Goal: Information Seeking & Learning: Stay updated

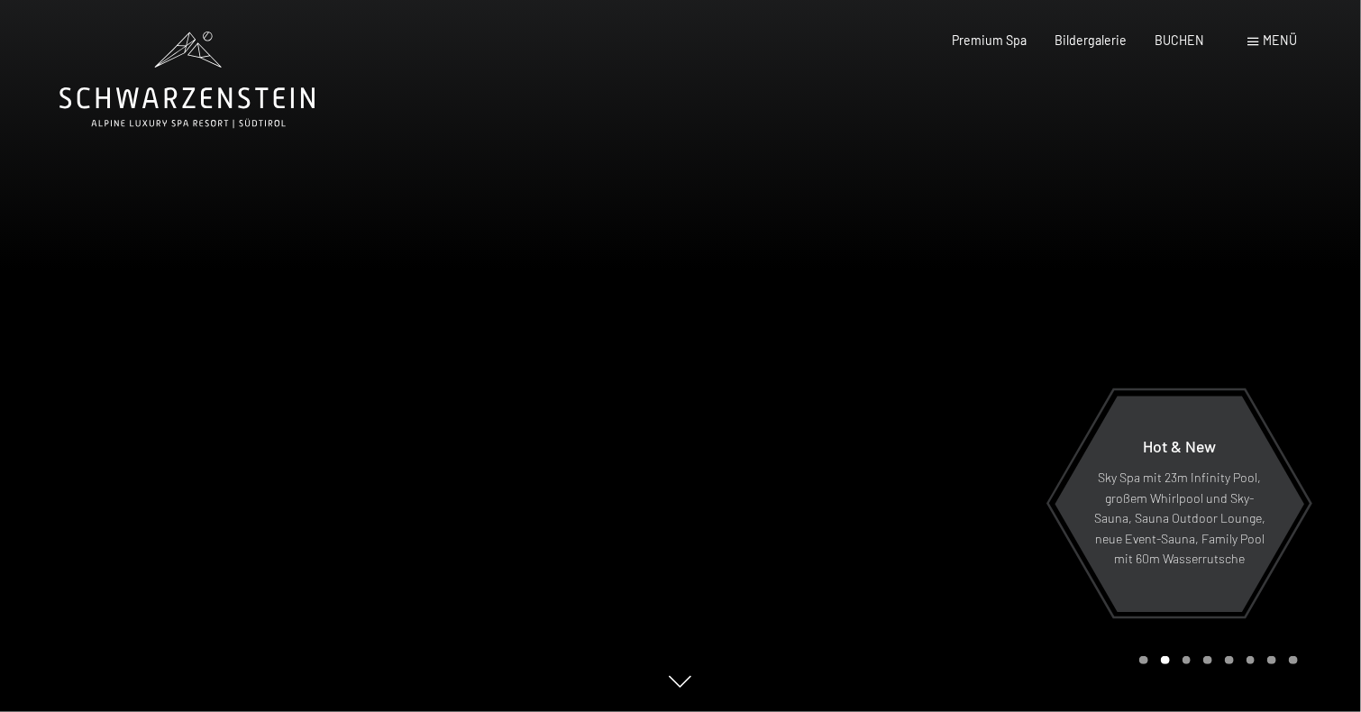
click at [1276, 46] on span "Menü" at bounding box center [1280, 39] width 34 height 15
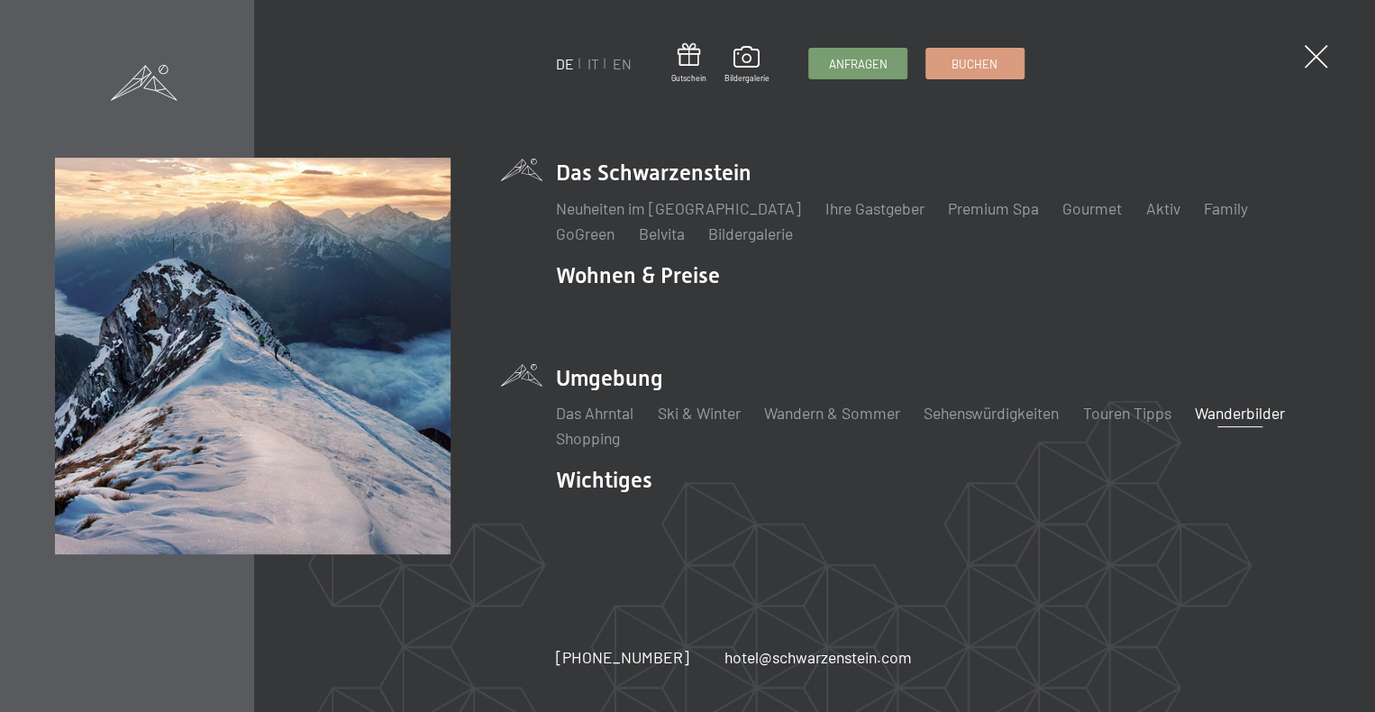
click at [1242, 414] on link "Wanderbilder" at bounding box center [1240, 413] width 90 height 20
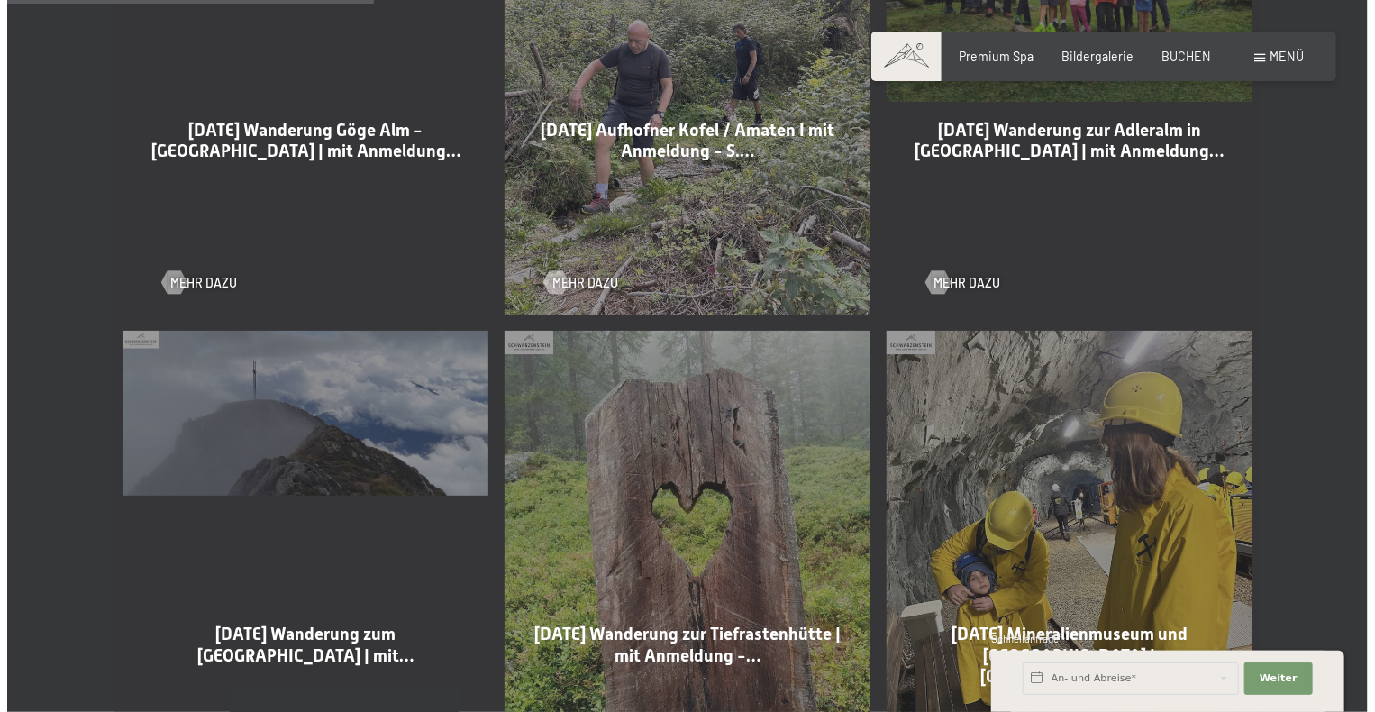
scroll to position [1008, 0]
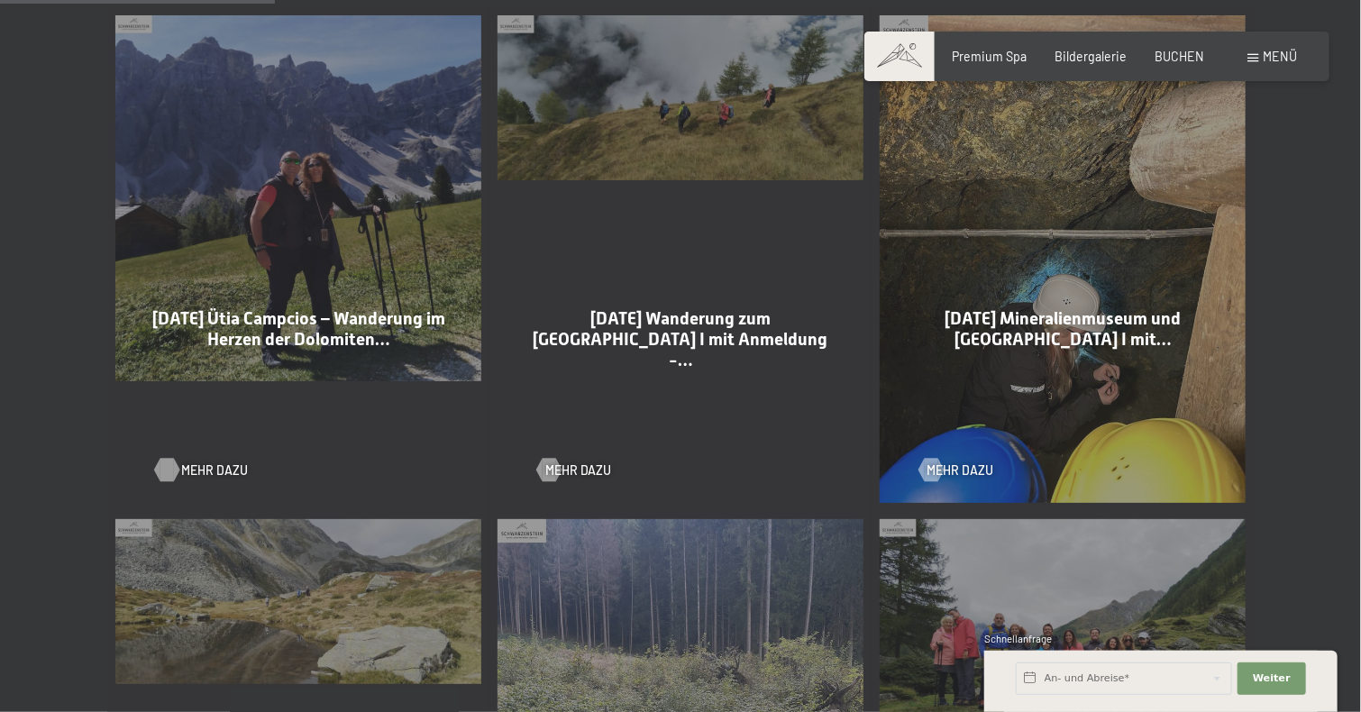
click at [205, 473] on span "Mehr dazu" at bounding box center [214, 470] width 67 height 18
click at [595, 469] on span "Mehr dazu" at bounding box center [596, 470] width 67 height 18
click at [1280, 52] on span "Menü" at bounding box center [1280, 56] width 34 height 15
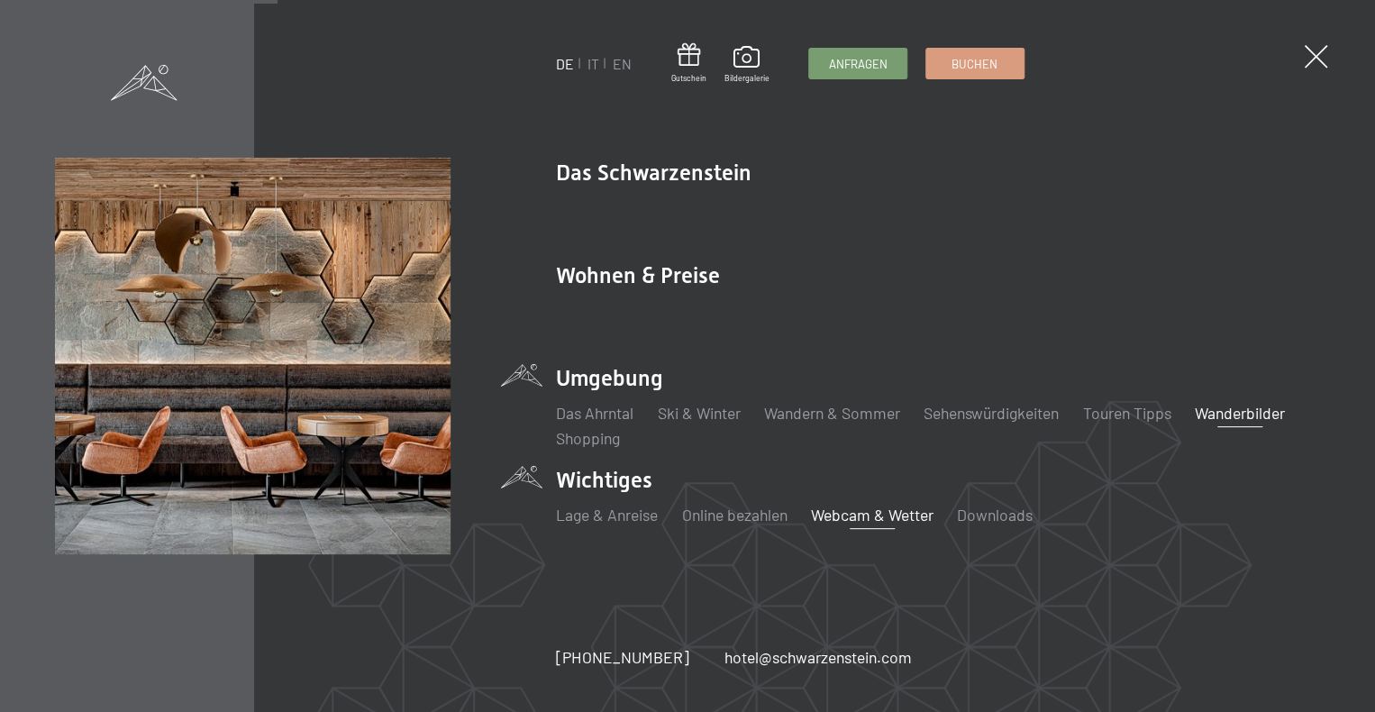
click at [879, 514] on link "Webcam & Wetter" at bounding box center [872, 515] width 123 height 20
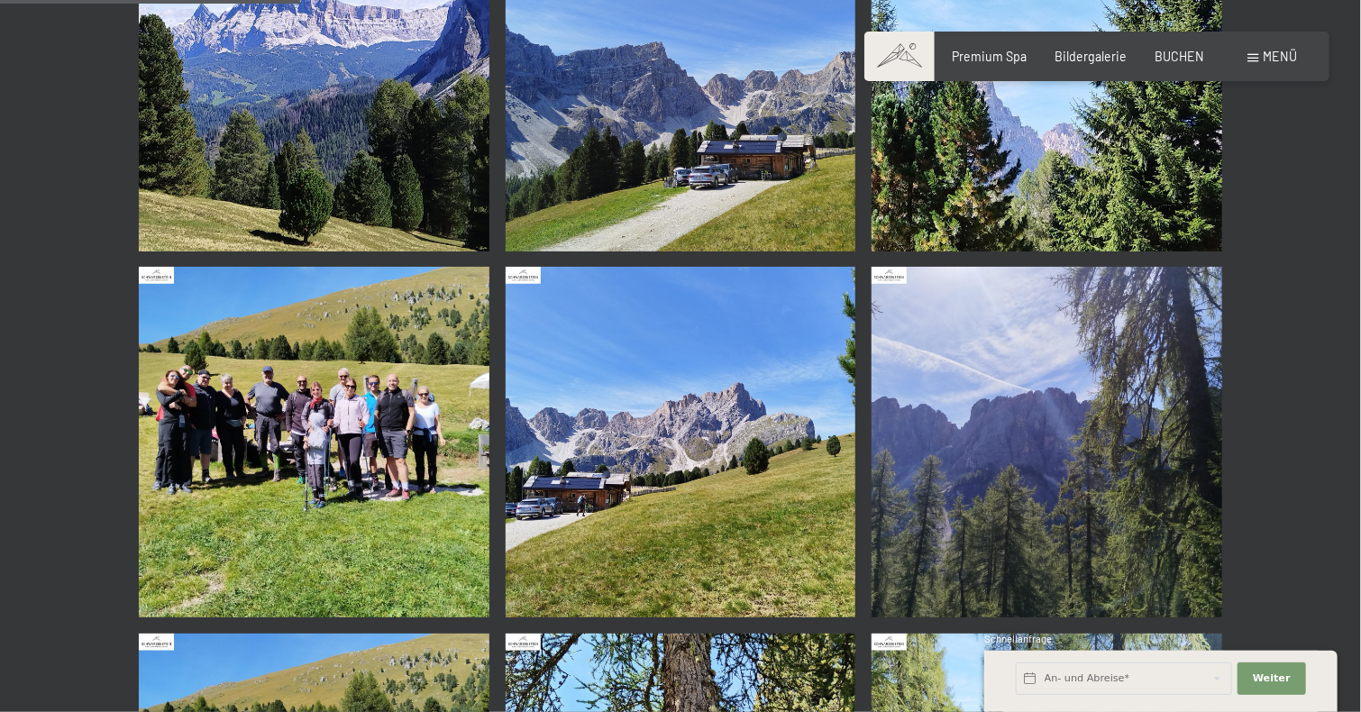
scroll to position [1307, 0]
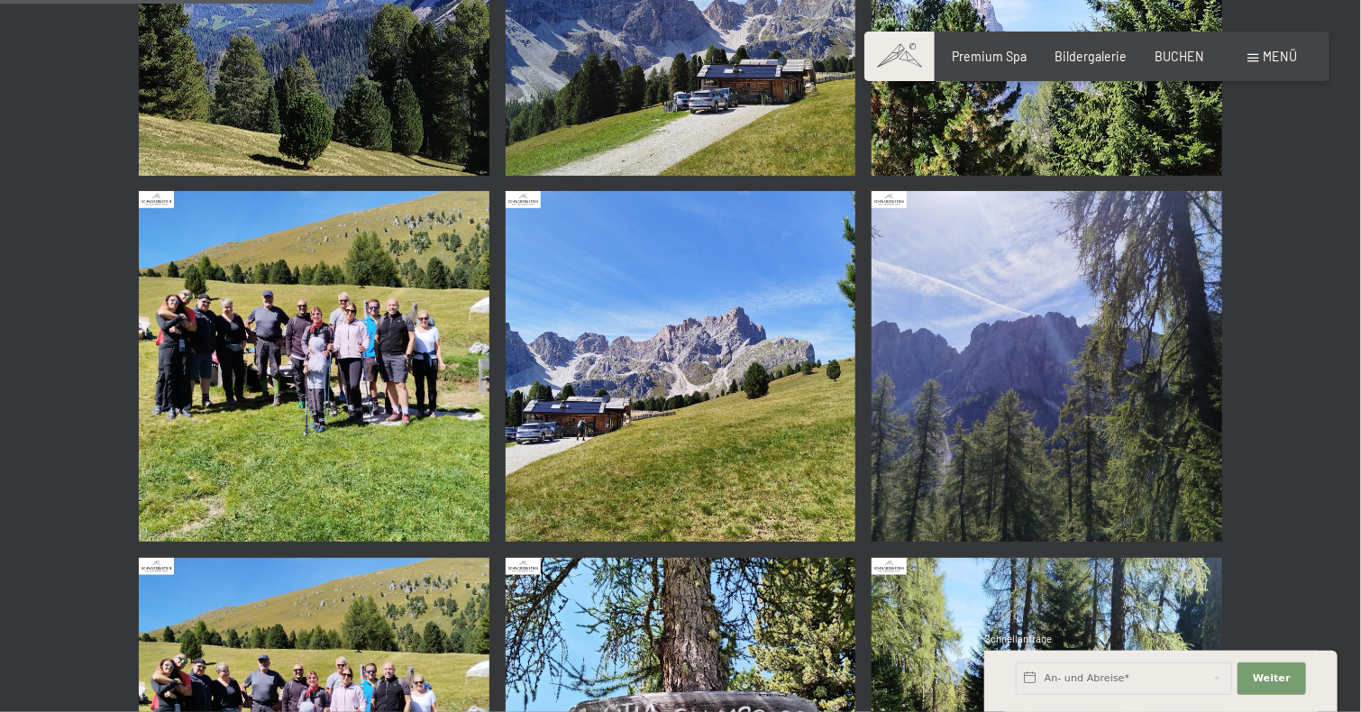
click at [331, 373] on img at bounding box center [314, 366] width 351 height 351
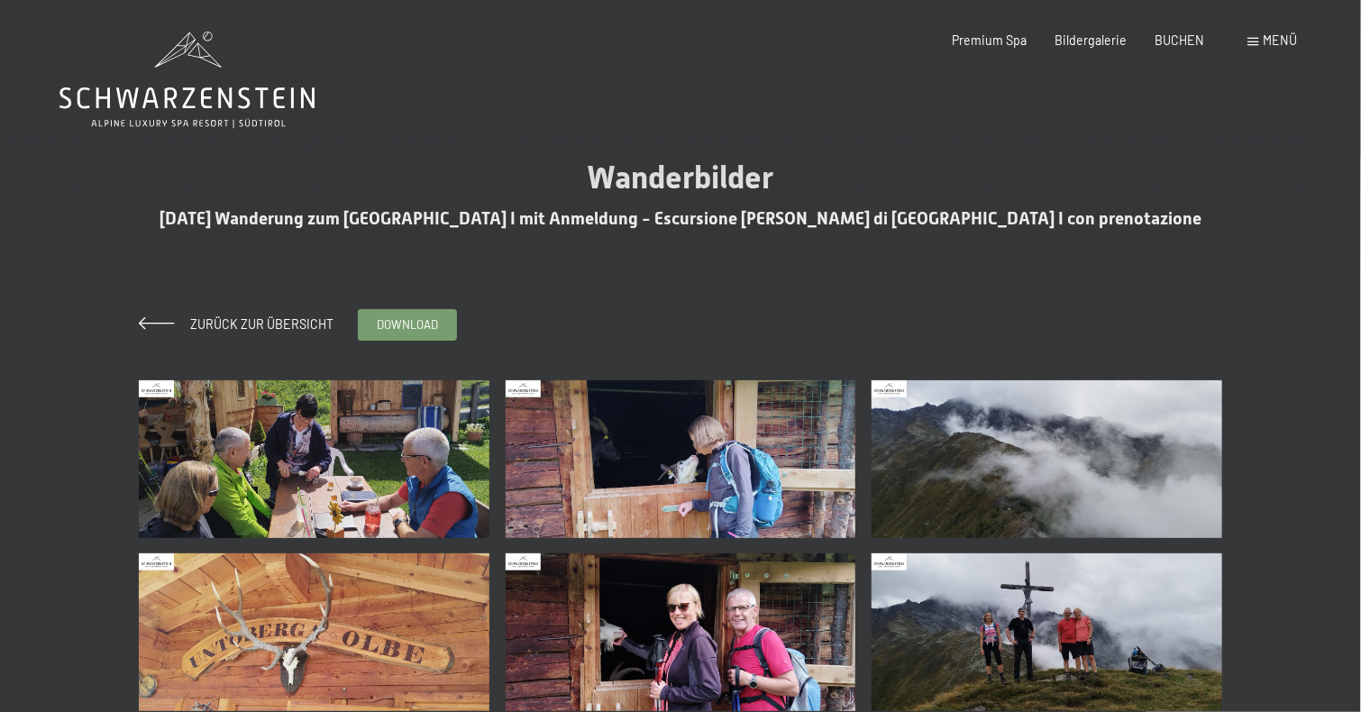
click at [317, 418] on img at bounding box center [314, 459] width 351 height 158
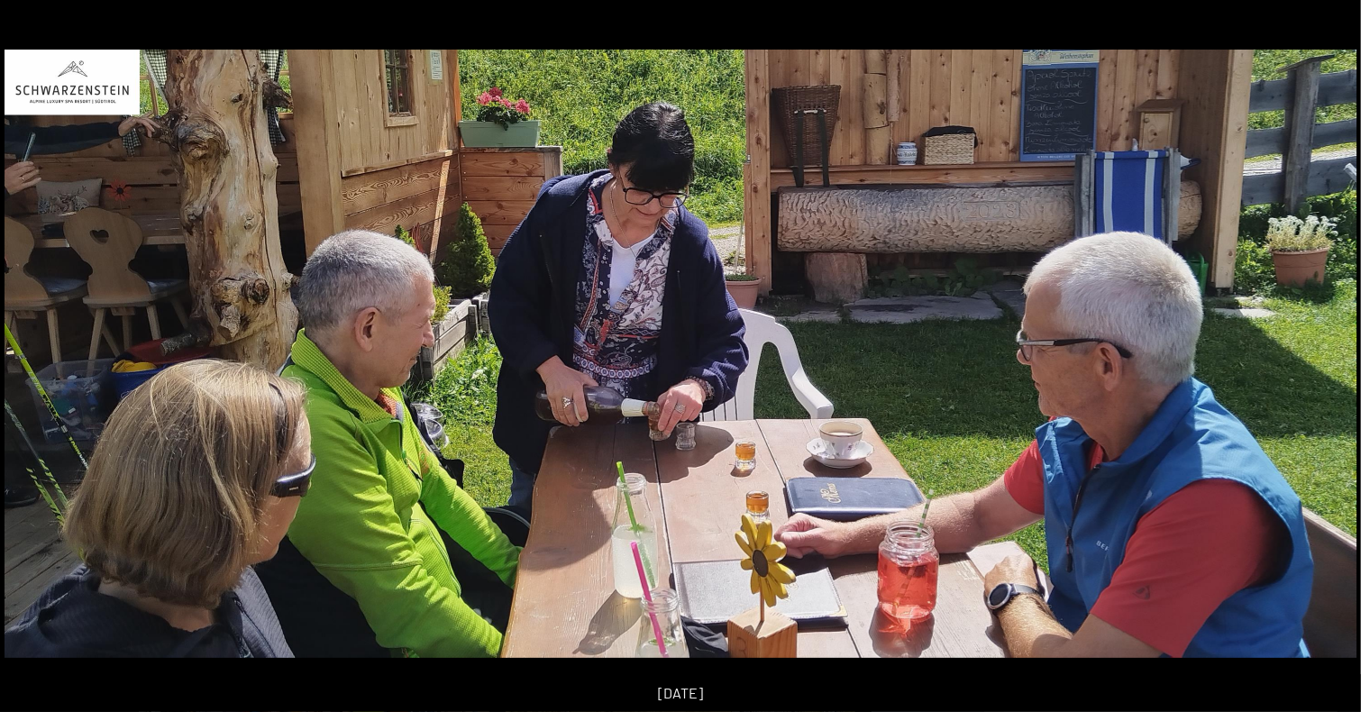
scroll to position [304, 0]
click at [1330, 361] on button "Next slide" at bounding box center [1324, 364] width 38 height 35
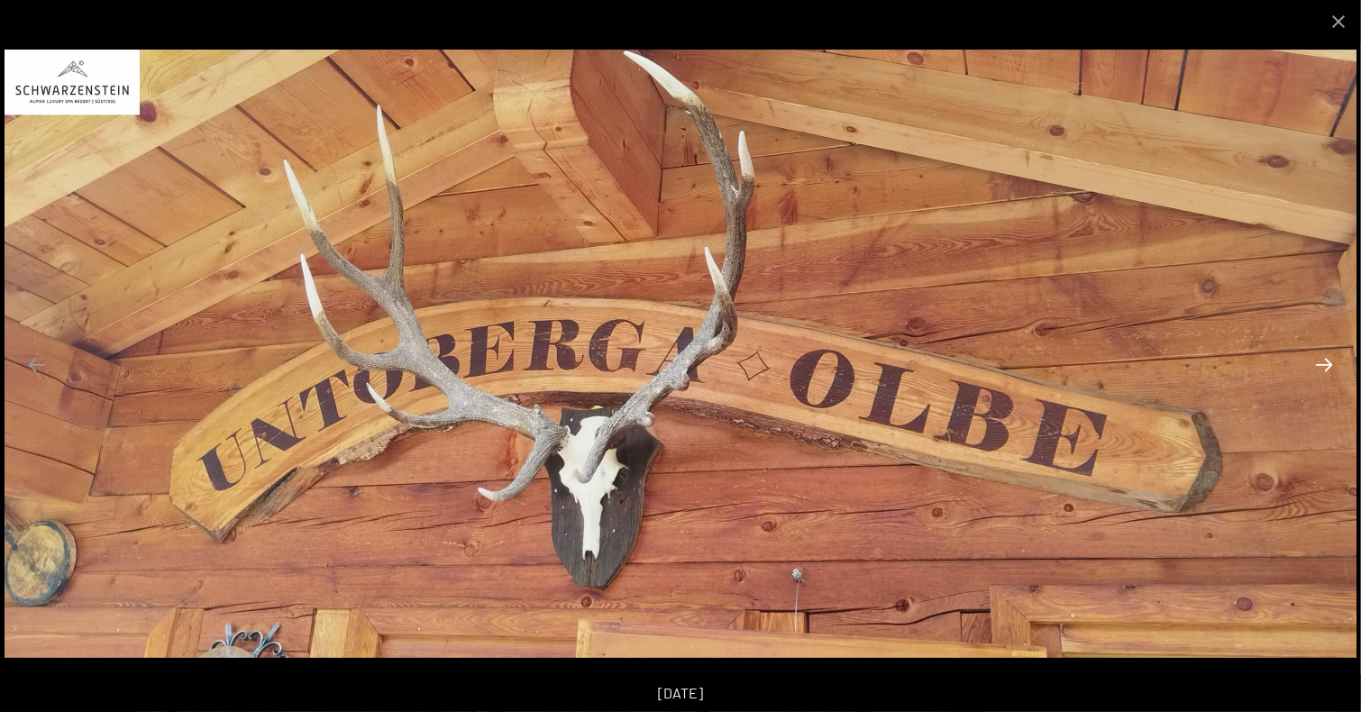
click at [1330, 361] on button "Next slide" at bounding box center [1324, 364] width 38 height 35
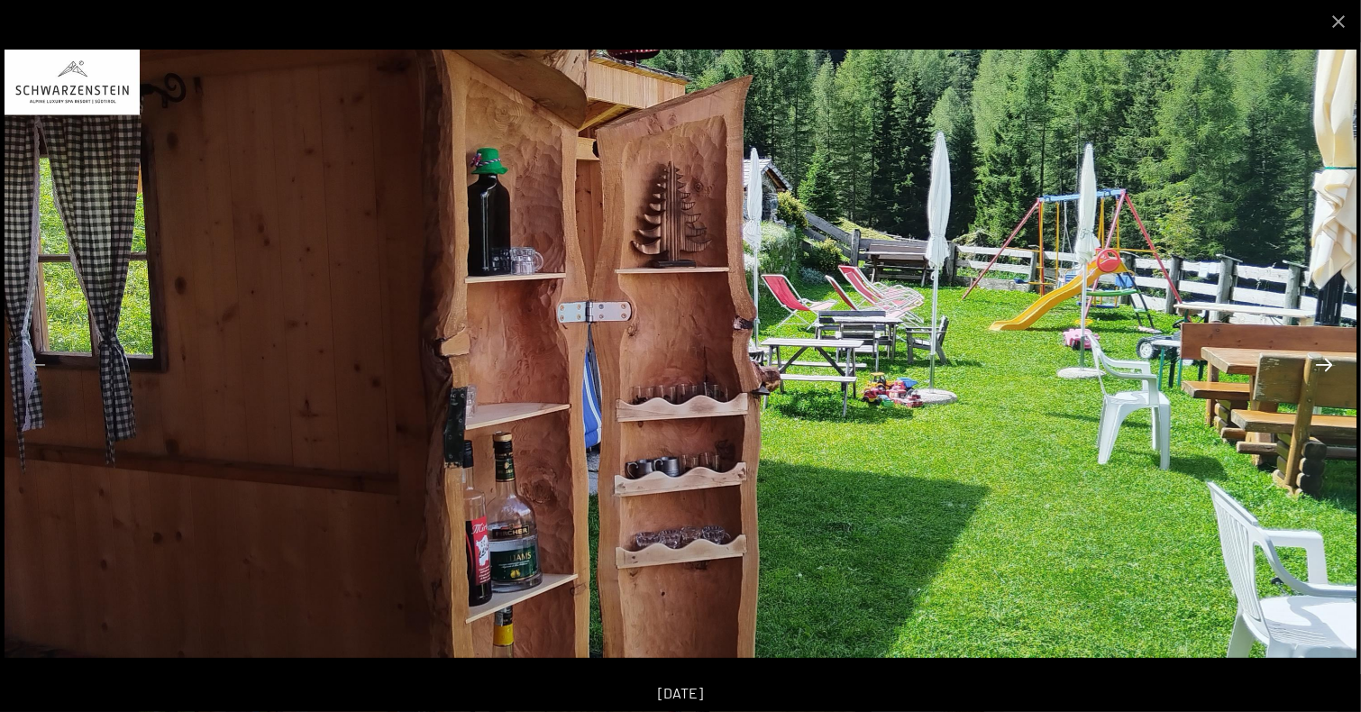
click at [1330, 361] on button "Next slide" at bounding box center [1324, 364] width 38 height 35
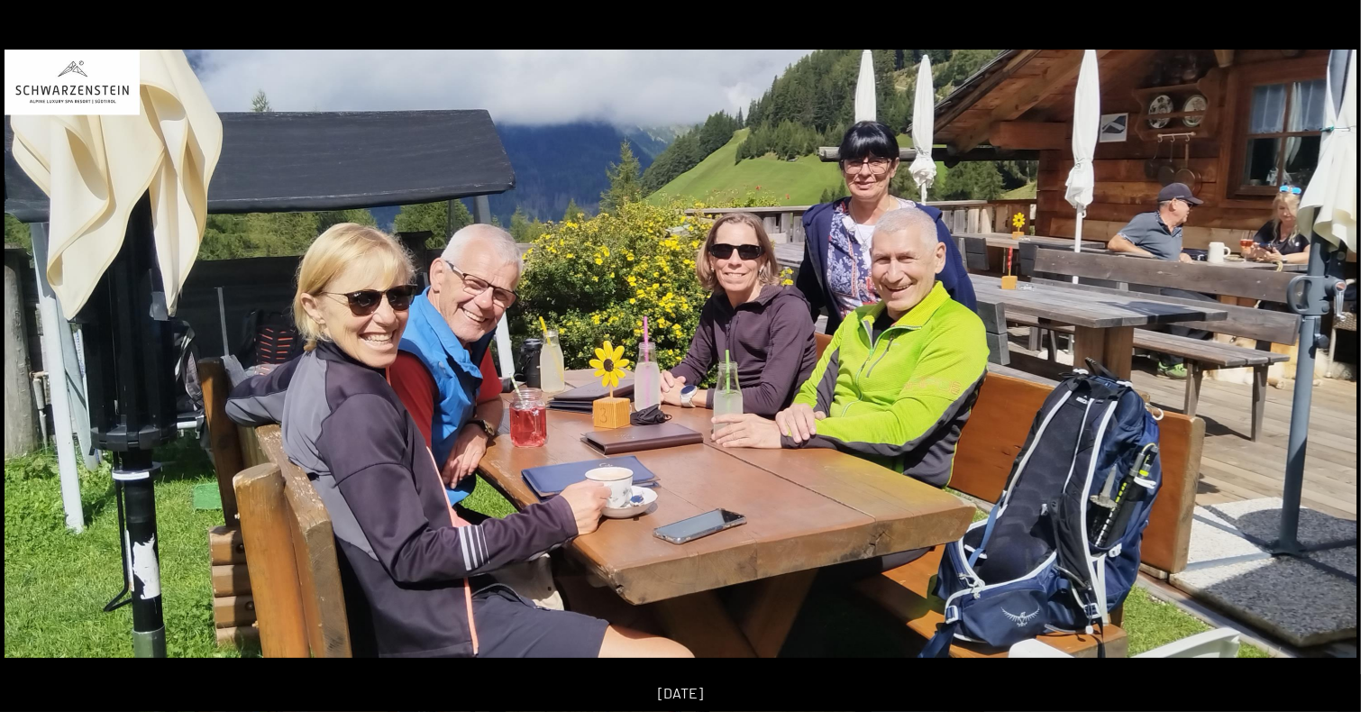
click at [1330, 361] on button "Next slide" at bounding box center [1333, 364] width 38 height 35
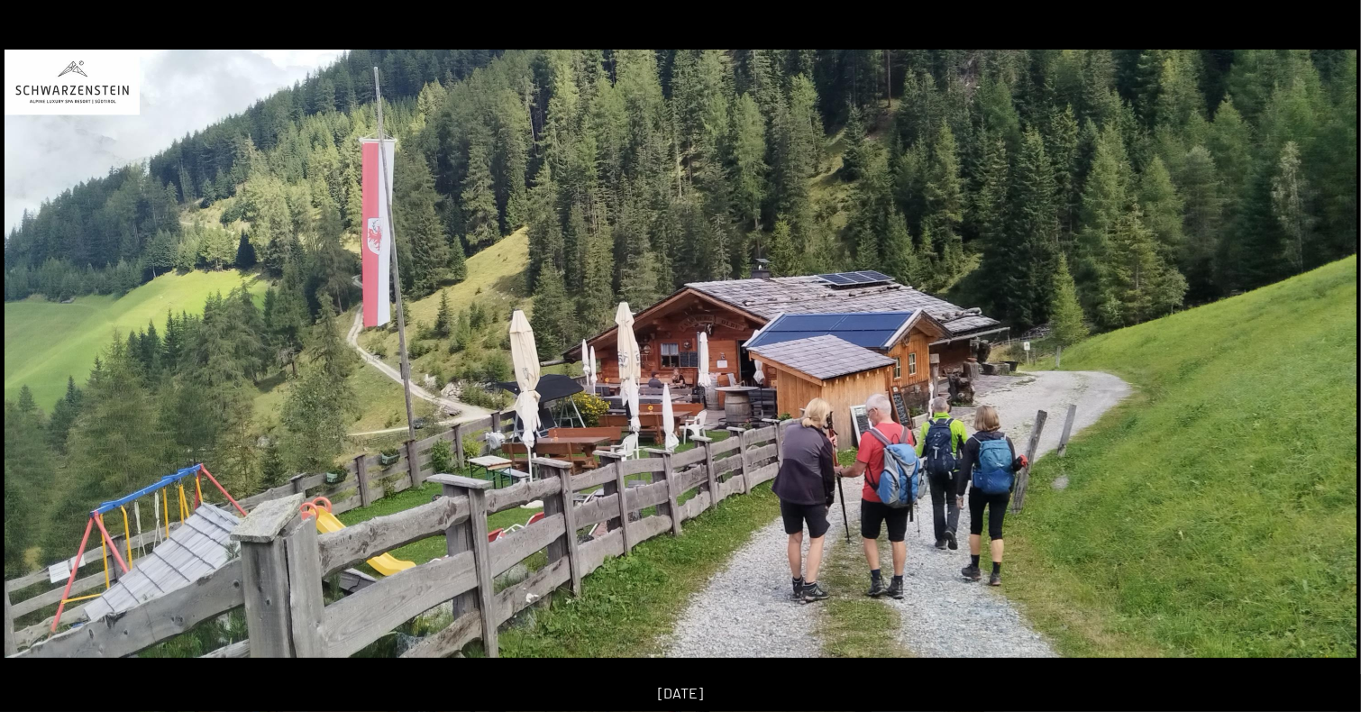
click at [1330, 361] on button "Next slide" at bounding box center [1333, 364] width 38 height 35
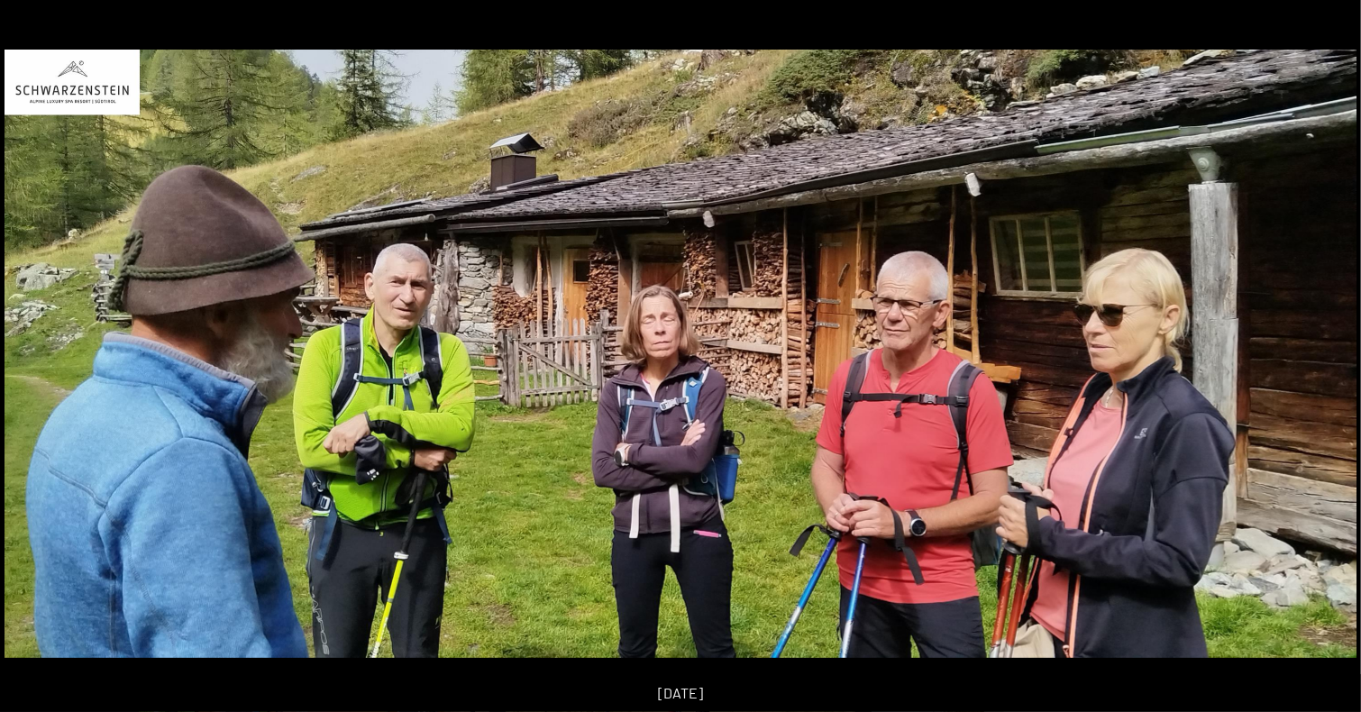
click at [1330, 361] on button "Next slide" at bounding box center [1333, 364] width 38 height 35
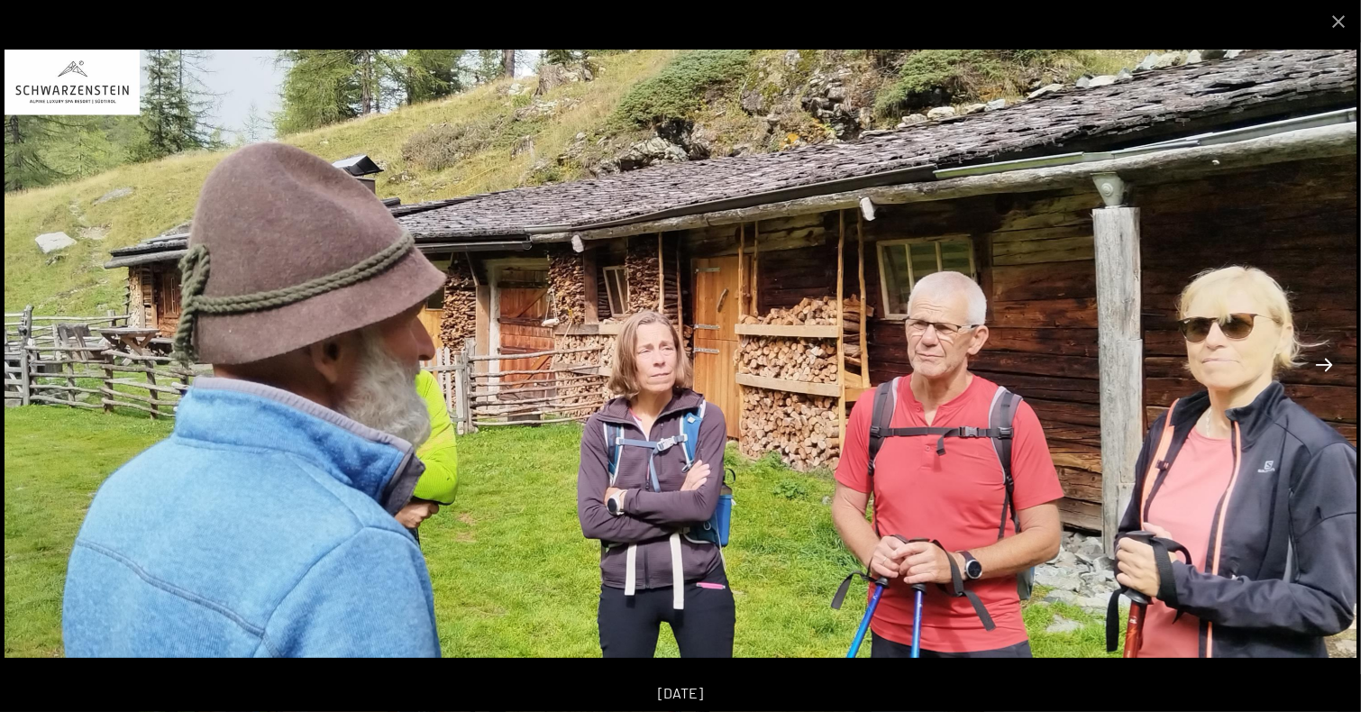
click at [1330, 361] on button "Next slide" at bounding box center [1324, 364] width 38 height 35
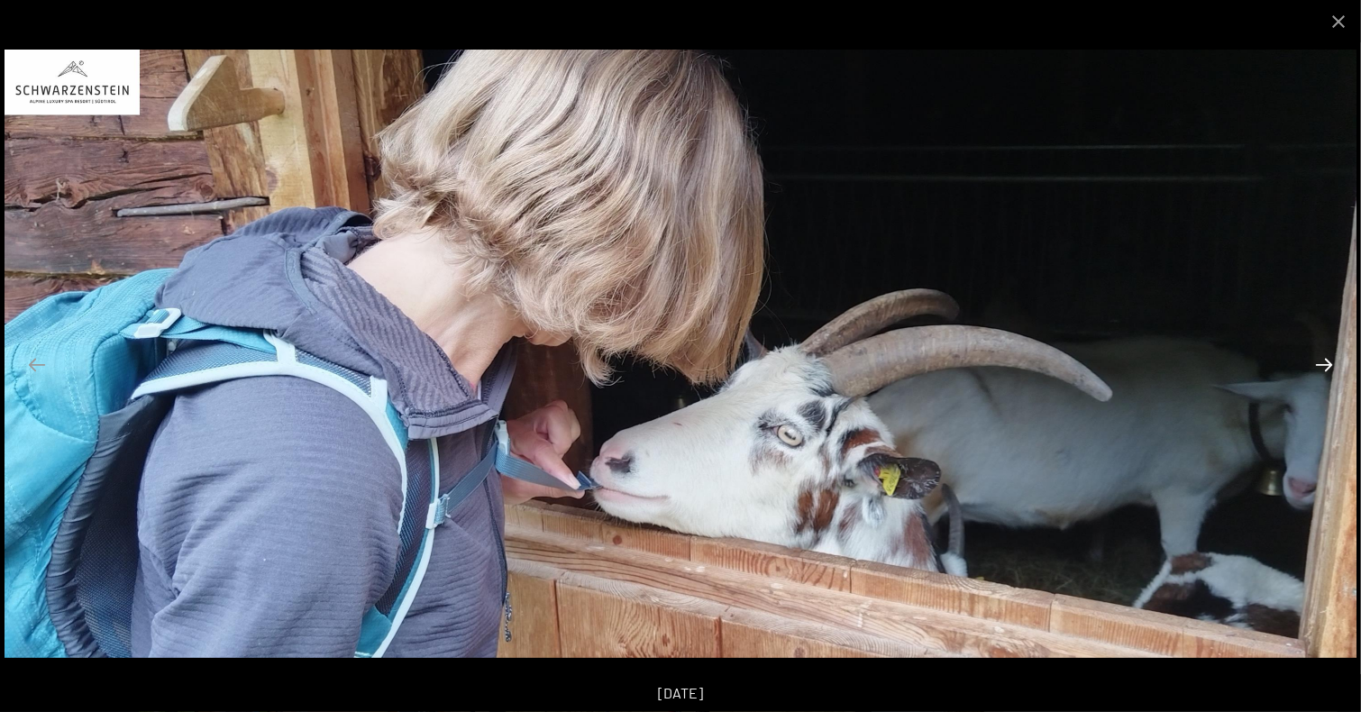
click at [1330, 361] on button "Next slide" at bounding box center [1324, 364] width 38 height 35
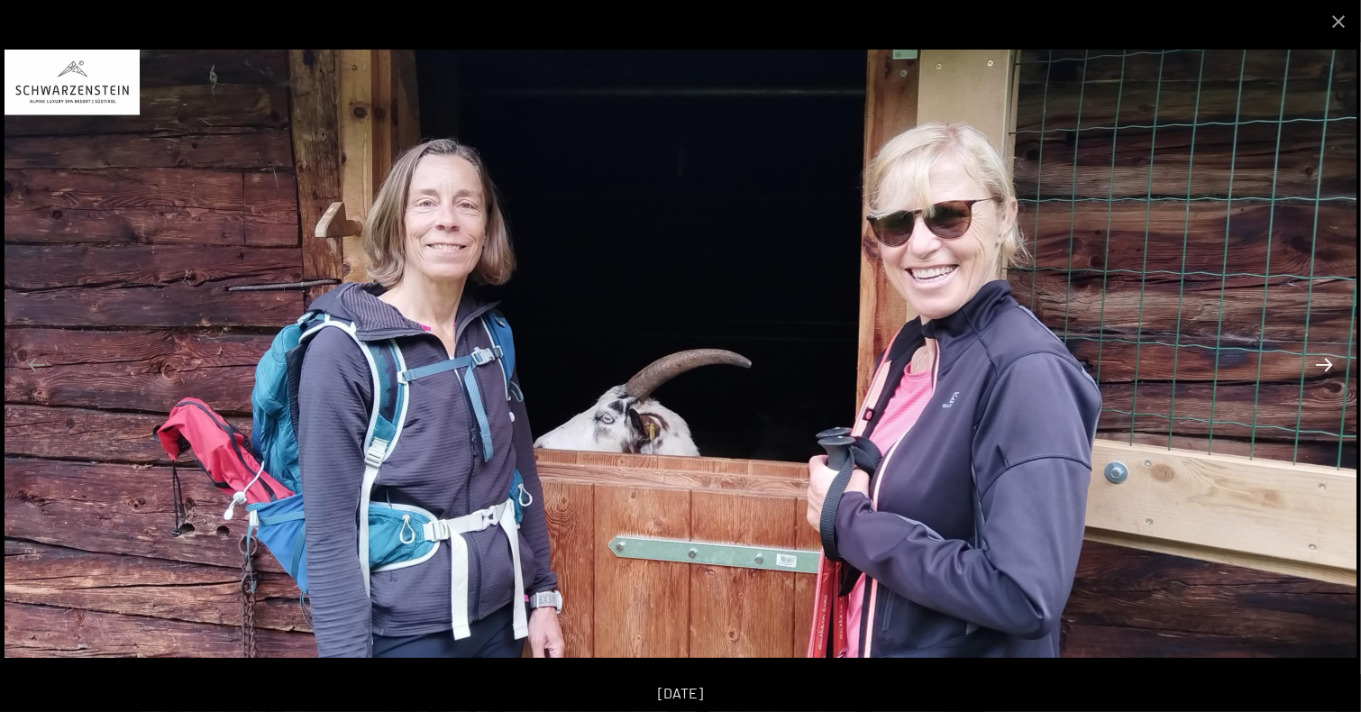
click at [1330, 361] on button "Next slide" at bounding box center [1324, 364] width 38 height 35
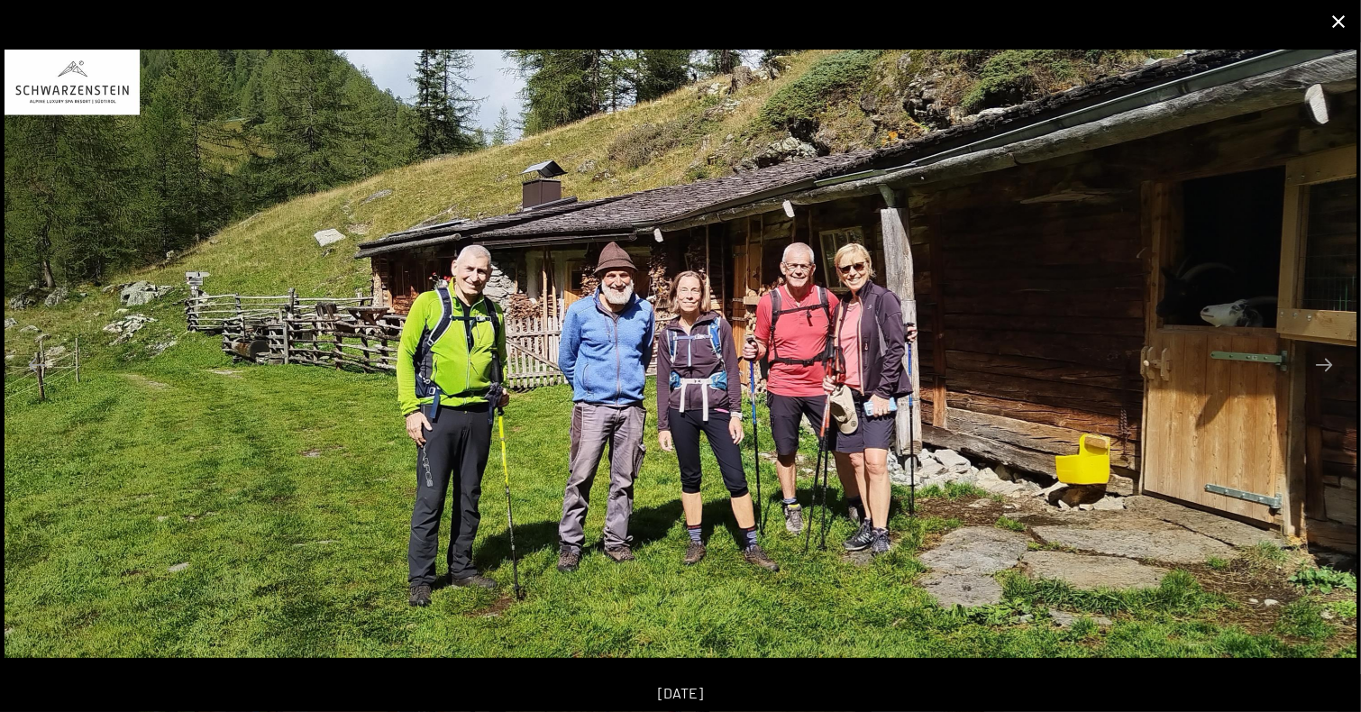
click at [1337, 14] on button "Close gallery" at bounding box center [1338, 21] width 45 height 42
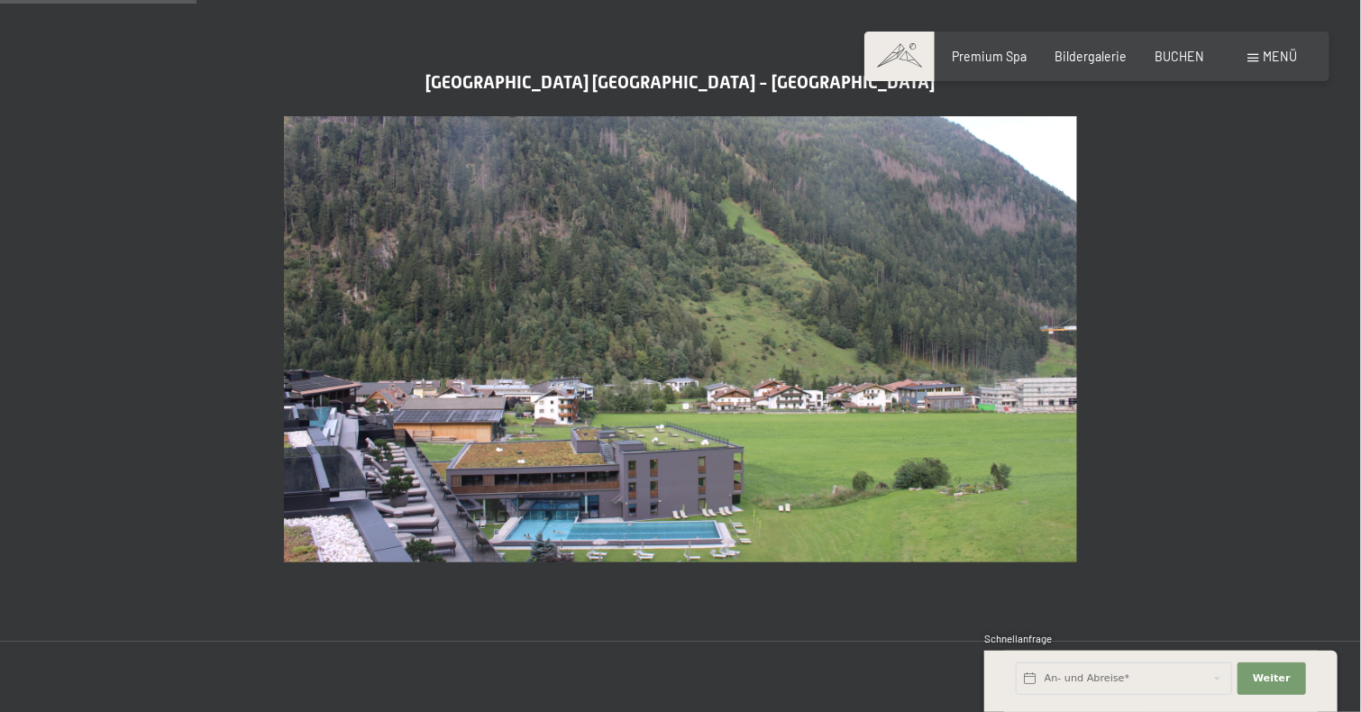
scroll to position [806, 0]
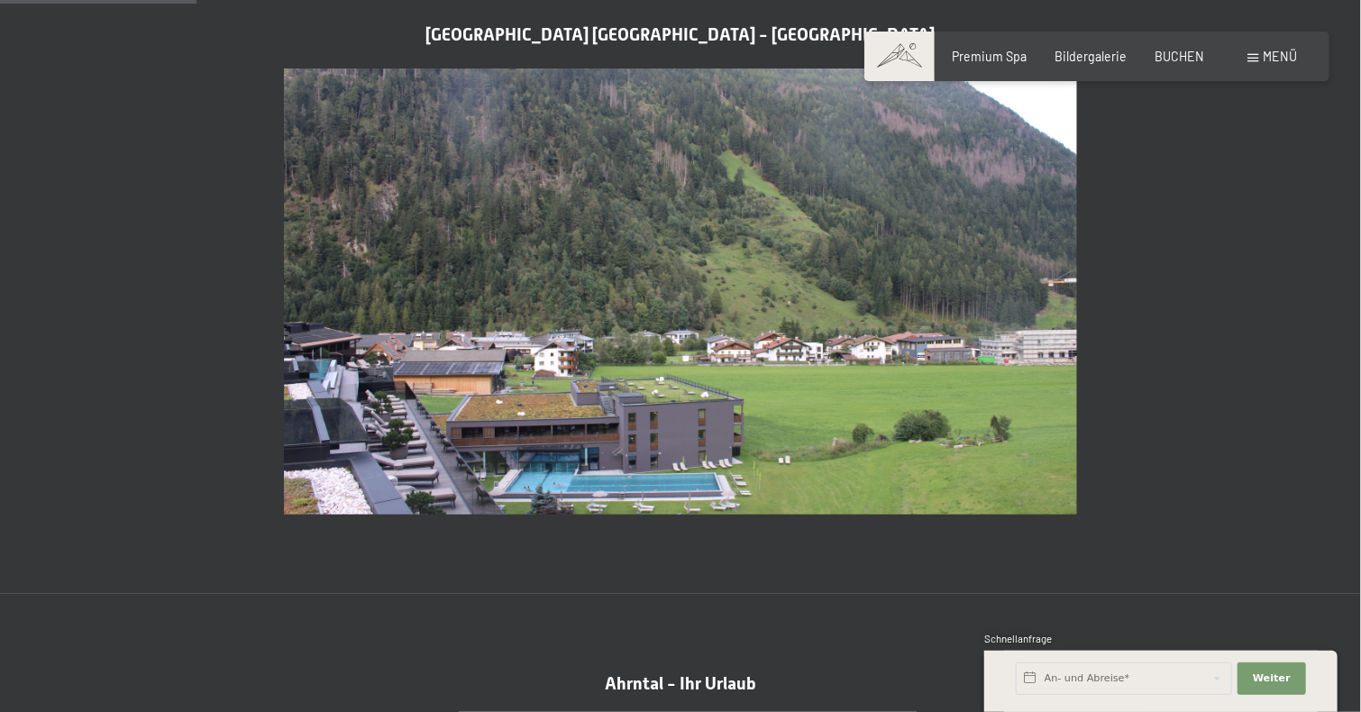
click at [822, 349] on img at bounding box center [680, 291] width 793 height 446
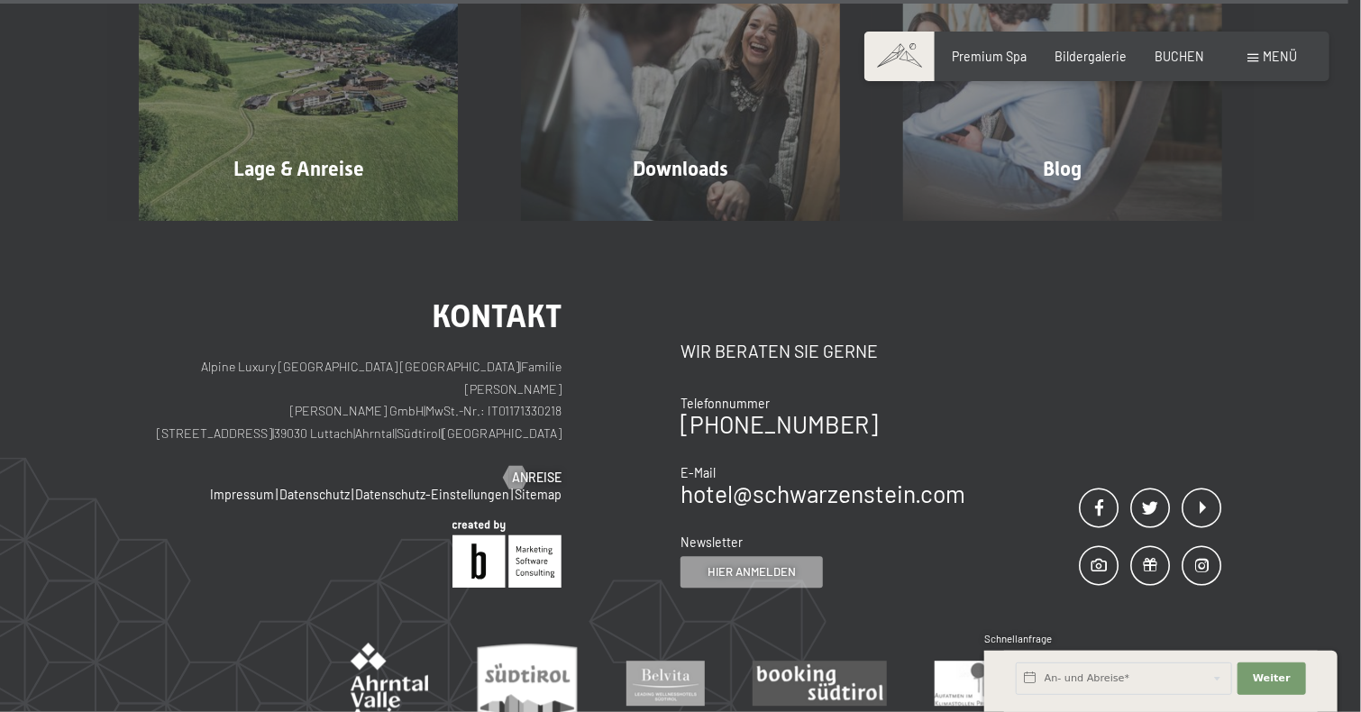
scroll to position [5659, 0]
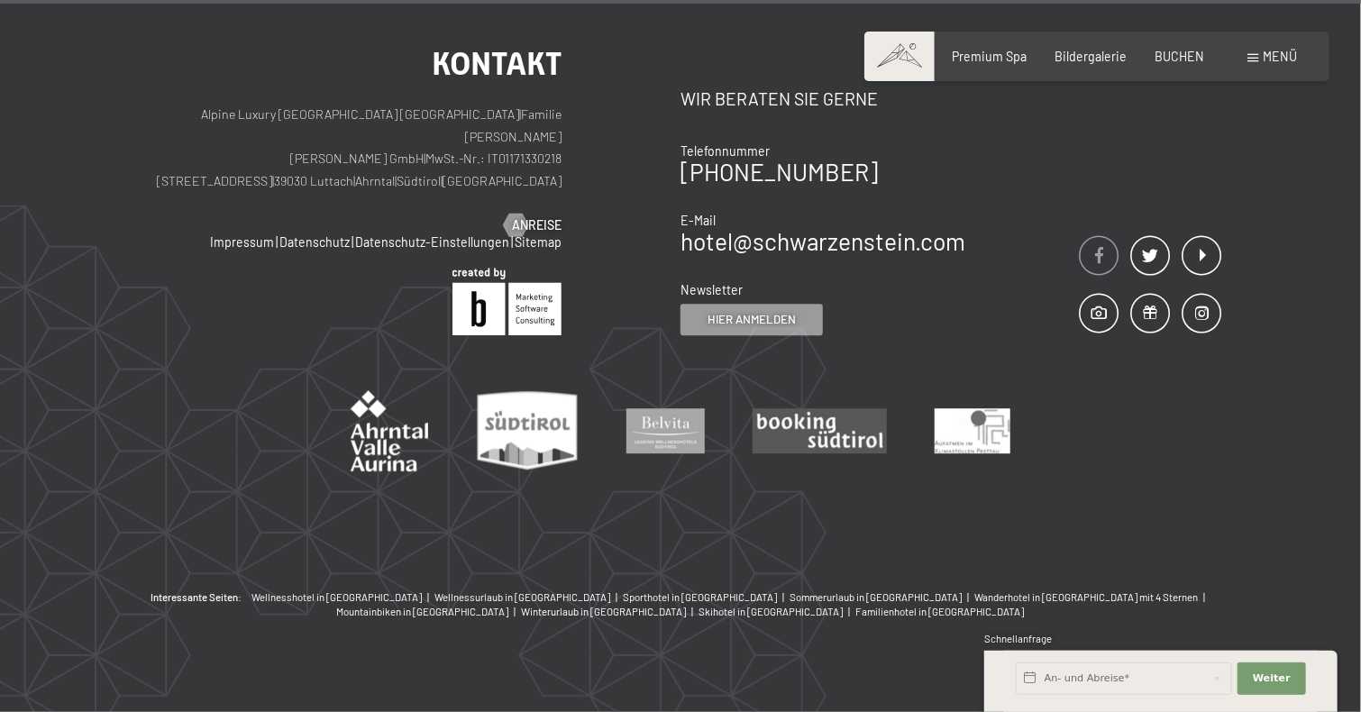
click at [1091, 243] on span at bounding box center [1099, 256] width 40 height 40
